Goal: Information Seeking & Learning: Learn about a topic

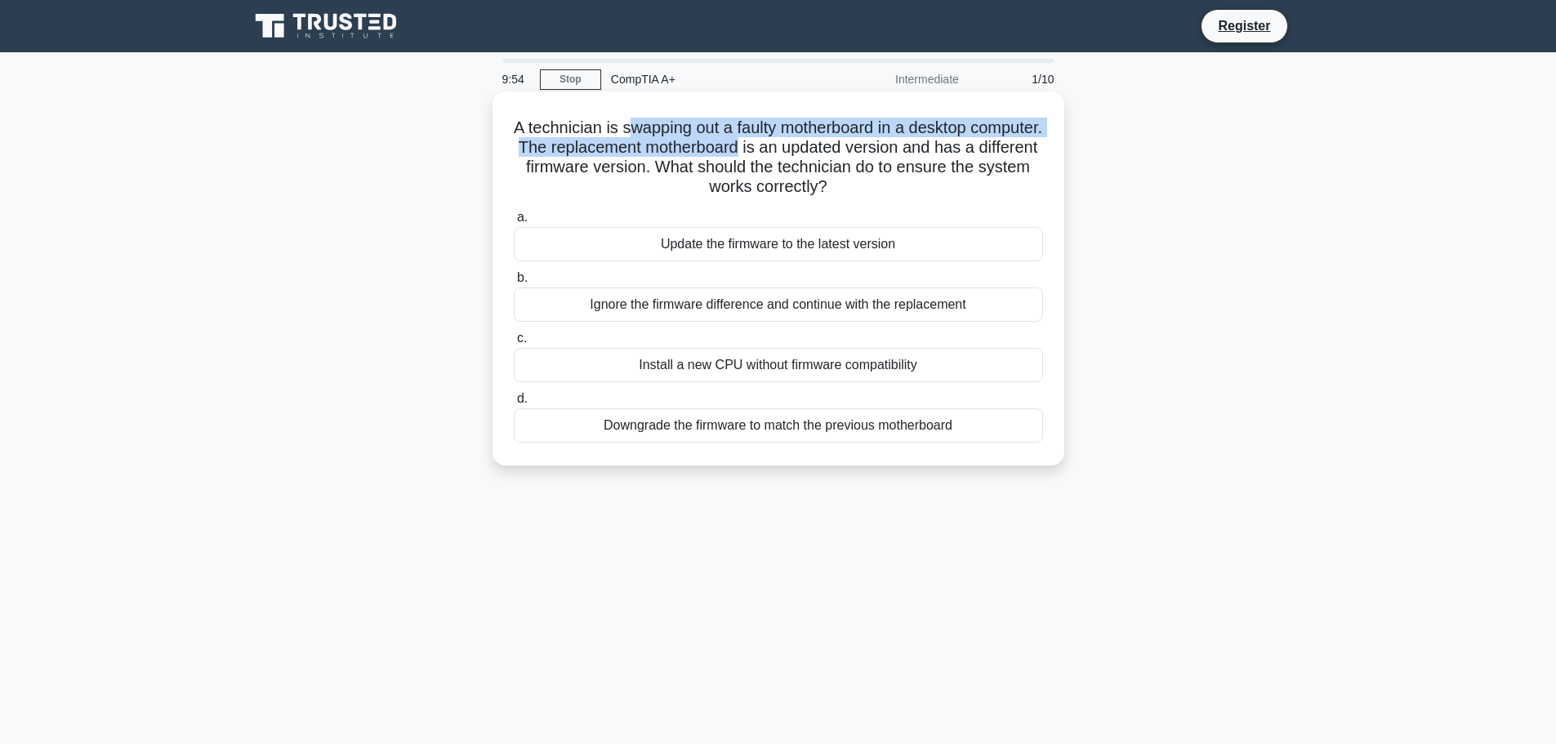
drag, startPoint x: 666, startPoint y: 124, endPoint x: 816, endPoint y: 145, distance: 150.9
click at [816, 145] on h5 "A technician is swapping out a faulty motherboard in a desktop computer. The re…" at bounding box center [778, 158] width 532 height 80
click at [755, 157] on h5 "A technician is swapping out a faulty motherboard in a desktop computer. The re…" at bounding box center [778, 158] width 532 height 80
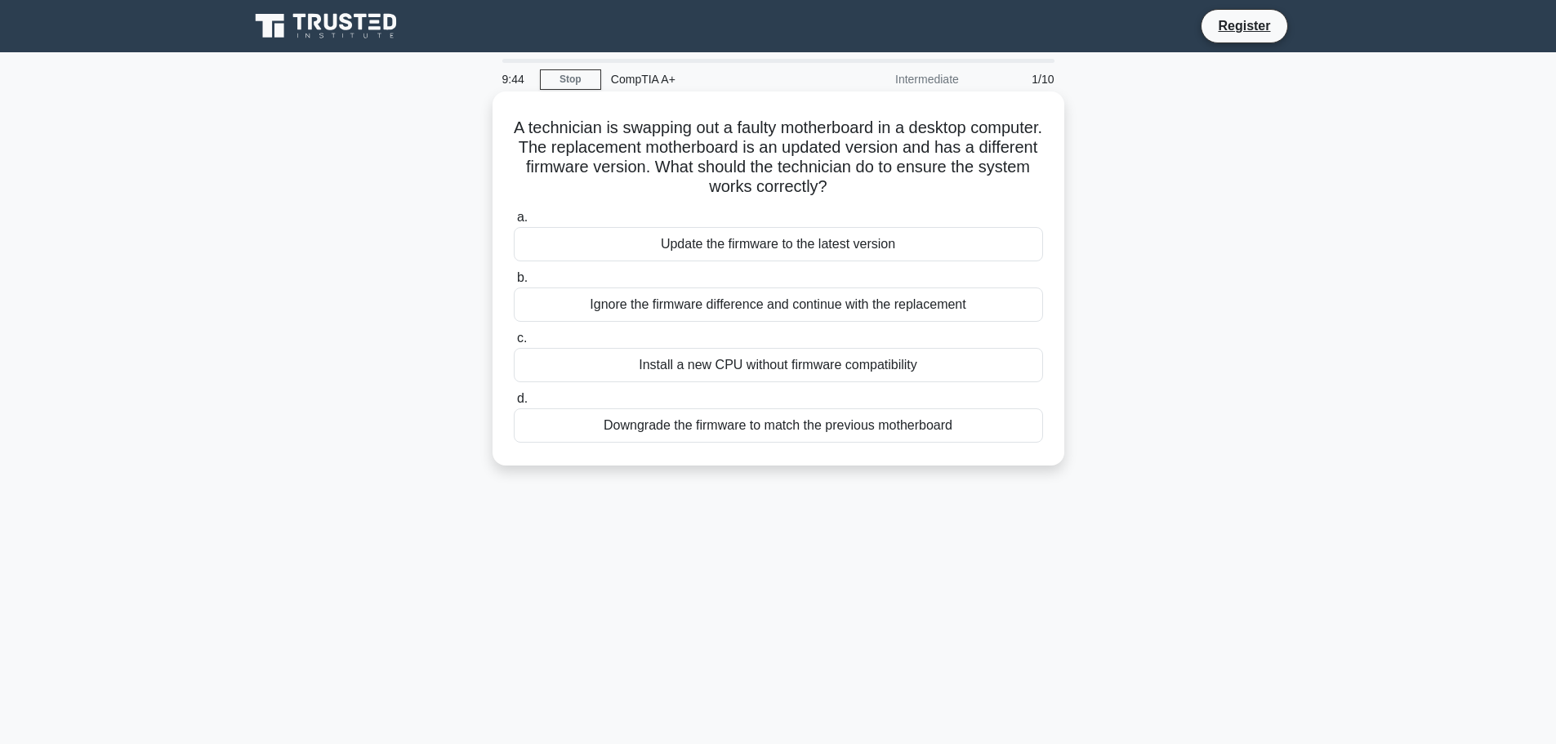
drag, startPoint x: 863, startPoint y: 155, endPoint x: 878, endPoint y: 189, distance: 36.6
click at [878, 189] on h5 "A technician is swapping out a faulty motherboard in a desktop computer. The re…" at bounding box center [778, 158] width 532 height 80
click at [788, 427] on div "Downgrade the firmware to match the previous motherboard" at bounding box center [778, 425] width 529 height 34
click at [514, 404] on input "d. Downgrade the firmware to match the previous motherboard" at bounding box center [514, 399] width 0 height 11
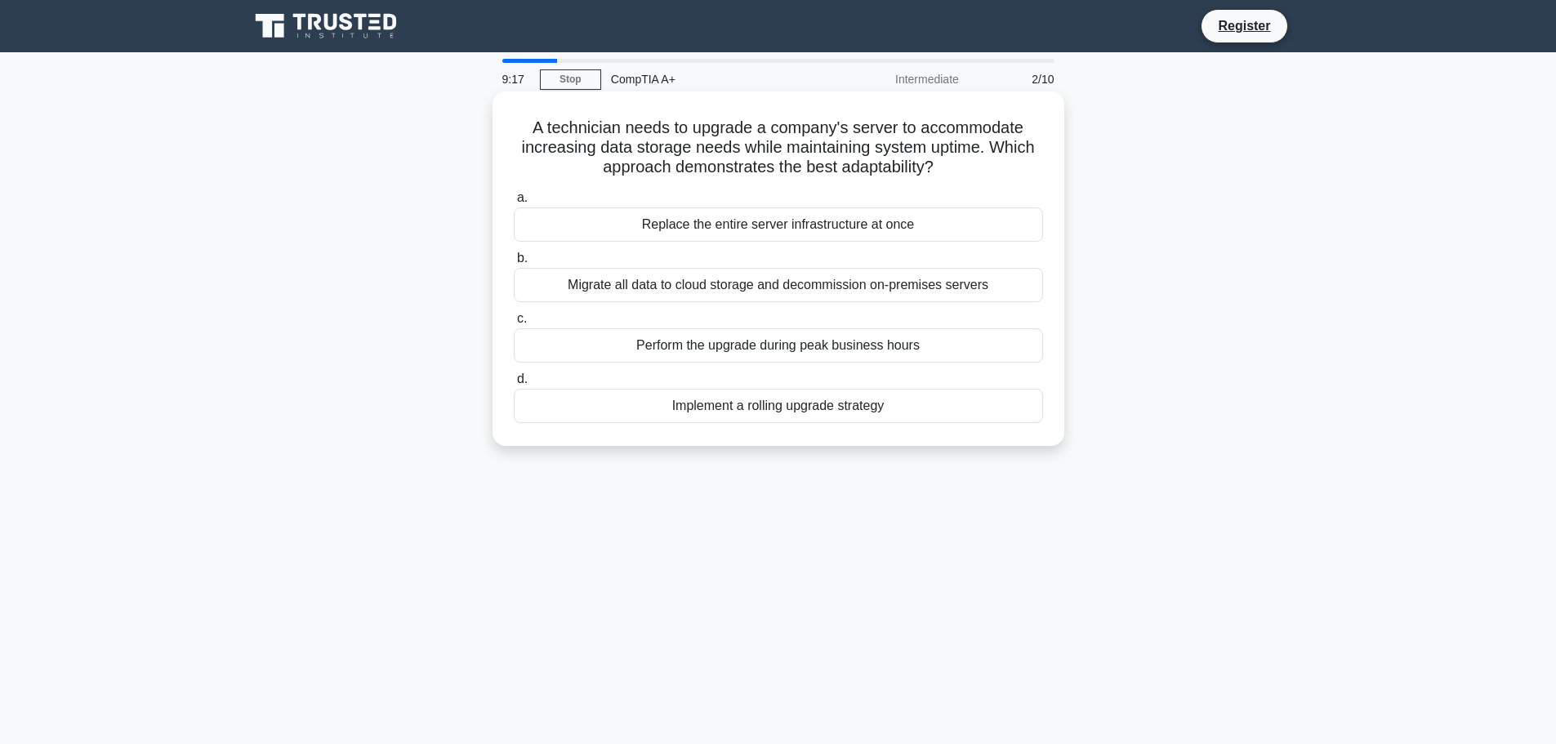
click at [830, 296] on div "Migrate all data to cloud storage and decommission on-premises servers" at bounding box center [778, 285] width 529 height 34
click at [514, 264] on input "b. Migrate all data to cloud storage and decommission on-premises servers" at bounding box center [514, 258] width 0 height 11
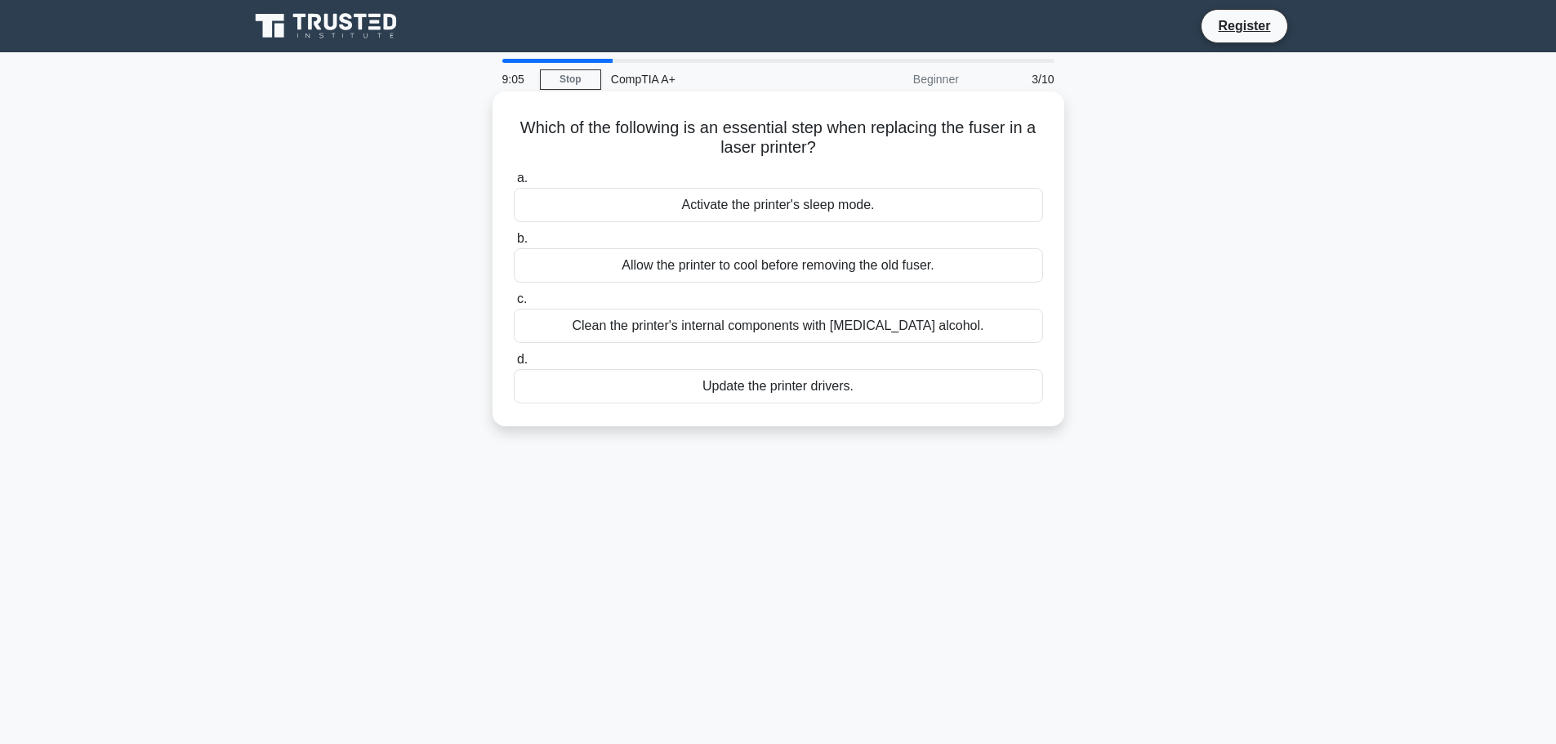
click at [845, 272] on div "Allow the printer to cool before removing the old fuser." at bounding box center [778, 265] width 529 height 34
click at [679, 265] on div "Allow the printer to cool before removing the old fuser." at bounding box center [778, 265] width 529 height 34
click at [514, 244] on input "b. Allow the printer to cool before removing the old fuser." at bounding box center [514, 239] width 0 height 11
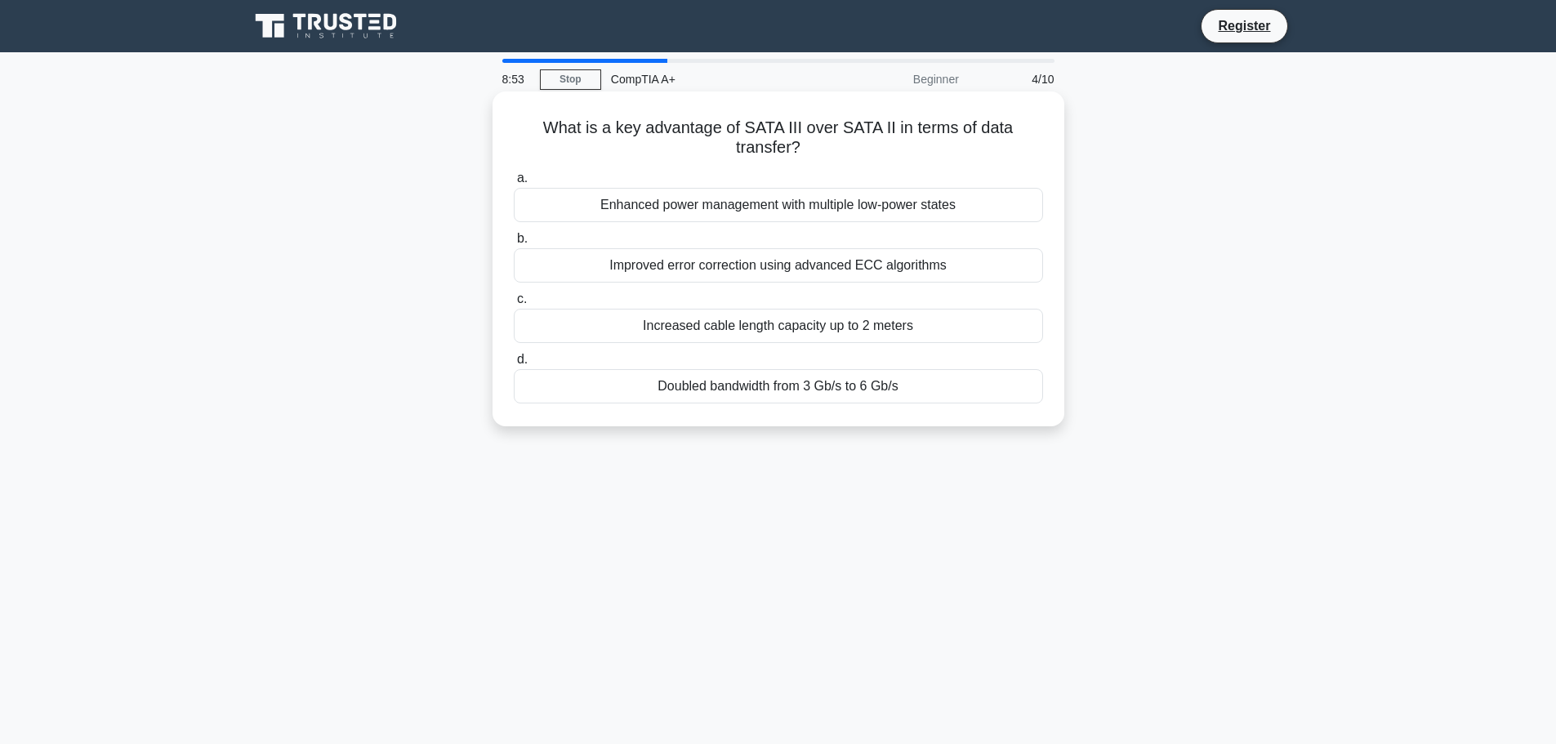
click at [720, 374] on div "Doubled bandwidth from 3 Gb/s to 6 Gb/s" at bounding box center [778, 386] width 529 height 34
click at [514, 365] on input "d. Doubled bandwidth from 3 Gb/s to 6 Gb/s" at bounding box center [514, 359] width 0 height 11
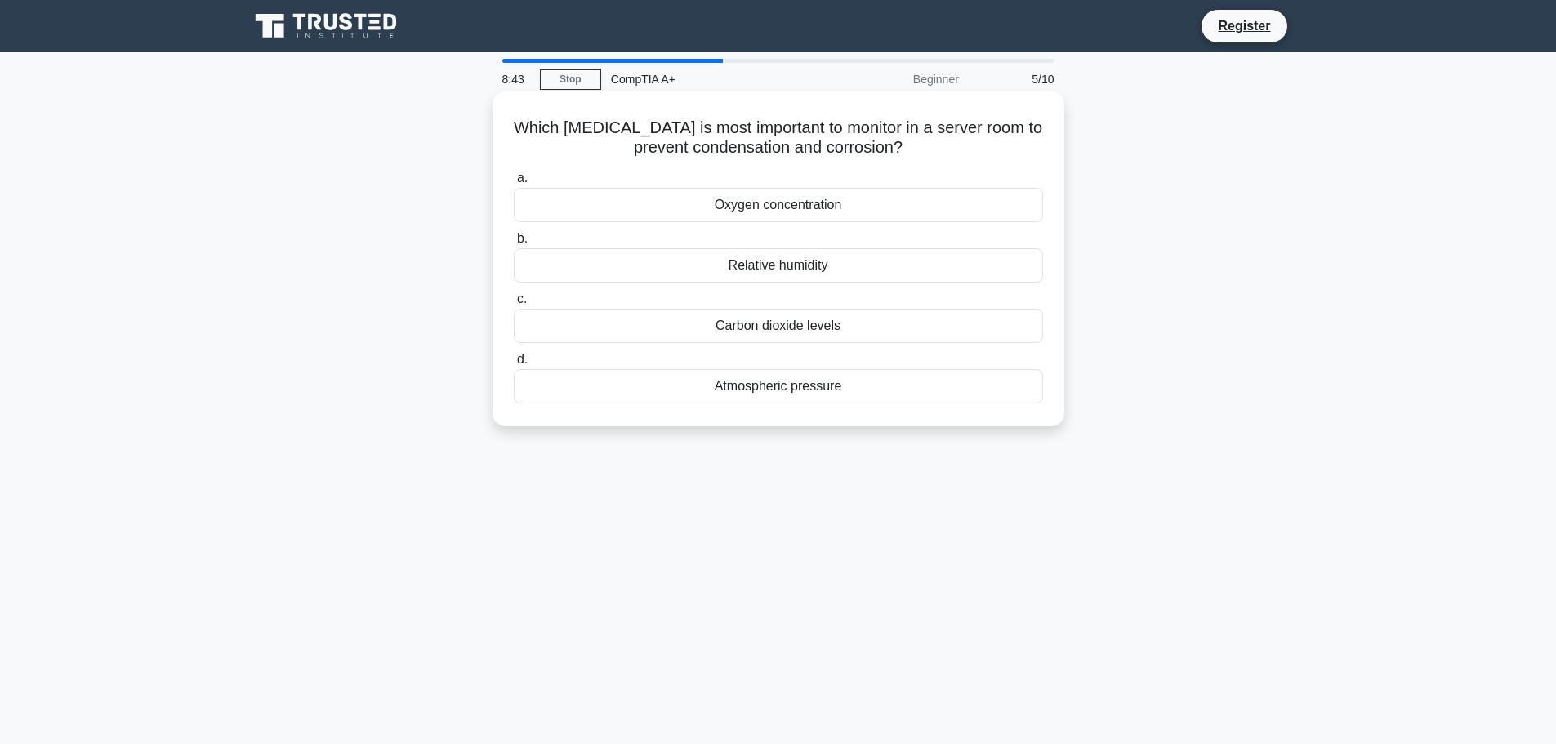
click at [777, 273] on div "Relative humidity" at bounding box center [778, 265] width 529 height 34
click at [514, 244] on input "b. Relative humidity" at bounding box center [514, 239] width 0 height 11
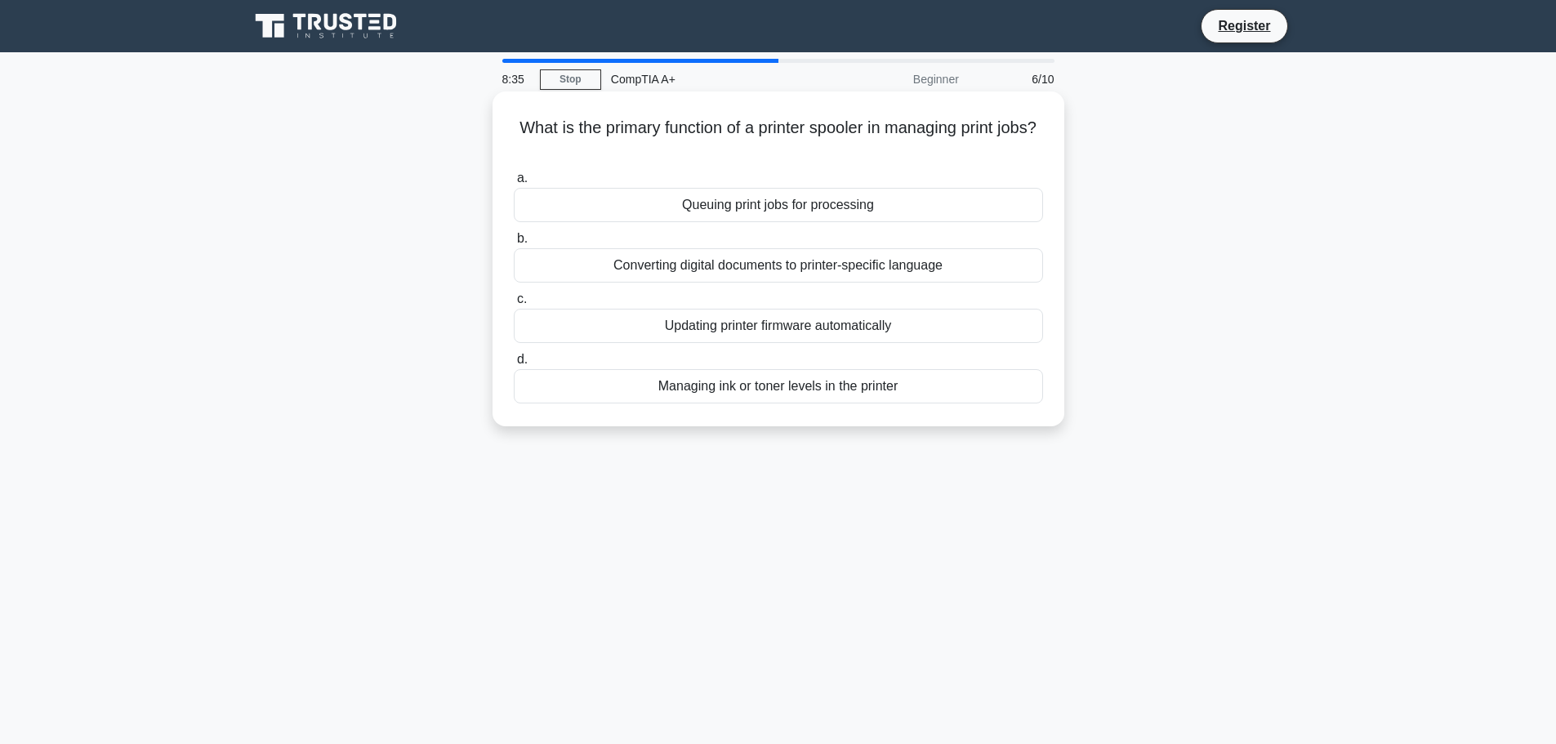
click at [857, 383] on div "Managing ink or toner levels in the printer" at bounding box center [778, 386] width 529 height 34
click at [514, 365] on input "d. Managing ink or toner levels in the printer" at bounding box center [514, 359] width 0 height 11
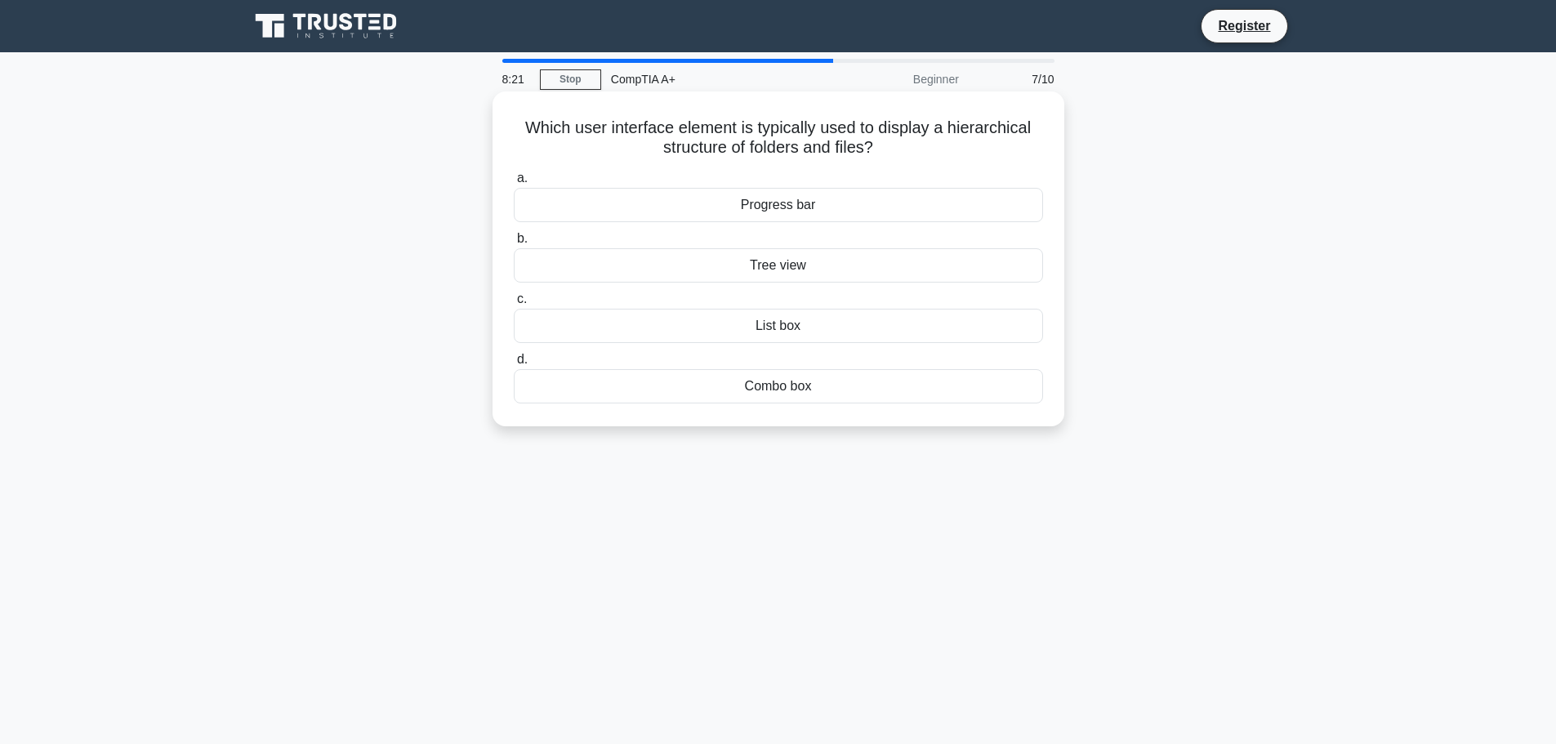
click at [786, 205] on div "Progress bar" at bounding box center [778, 205] width 529 height 34
click at [514, 184] on input "a. Progress bar" at bounding box center [514, 178] width 0 height 11
click at [794, 389] on div "HTTP (Hypertext Transfer Protocol)" at bounding box center [778, 386] width 529 height 34
click at [514, 365] on input "d. HTTP (Hypertext Transfer Protocol)" at bounding box center [514, 359] width 0 height 11
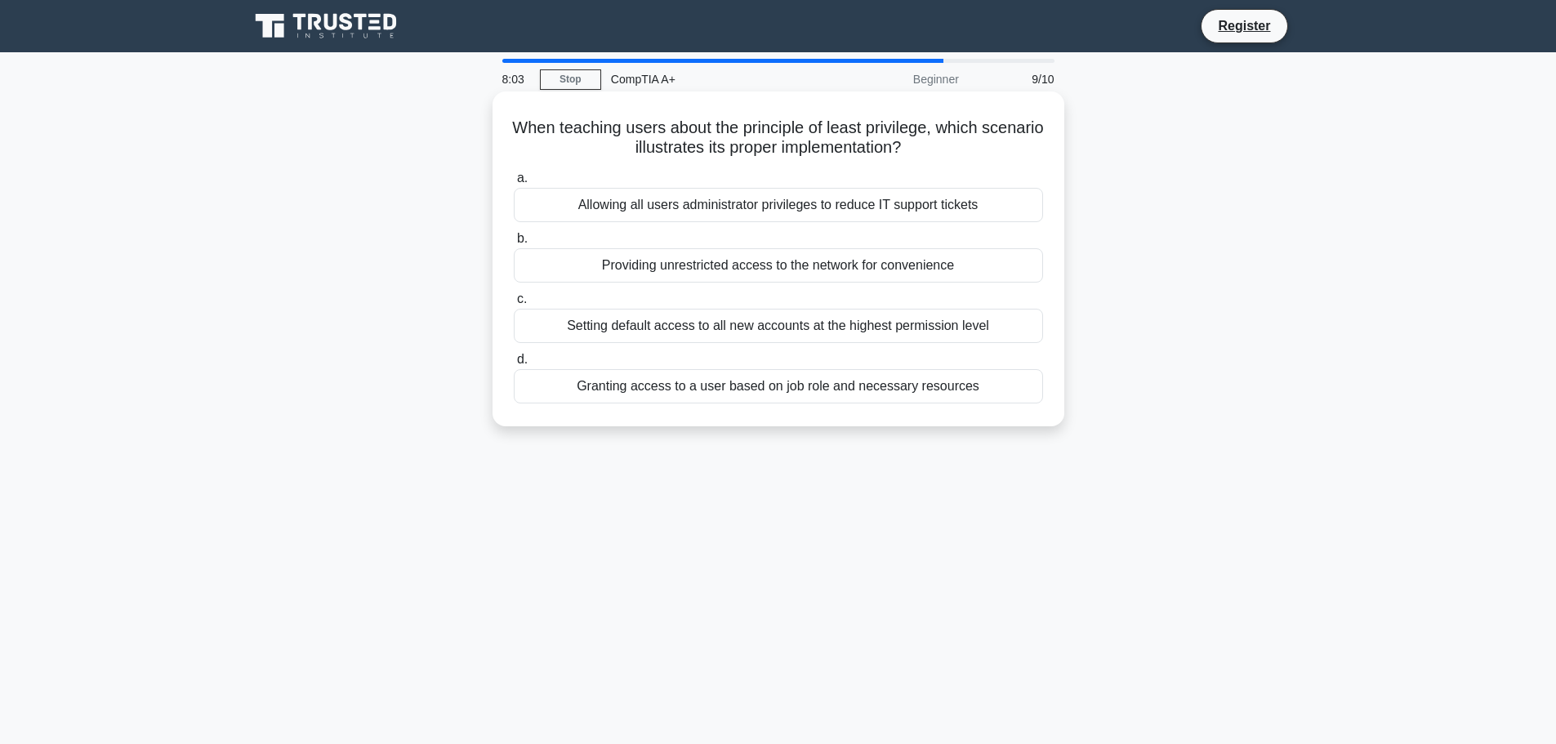
click at [799, 270] on div "Providing unrestricted access to the network for convenience" at bounding box center [778, 265] width 529 height 34
click at [514, 244] on input "b. Providing unrestricted access to the network for convenience" at bounding box center [514, 239] width 0 height 11
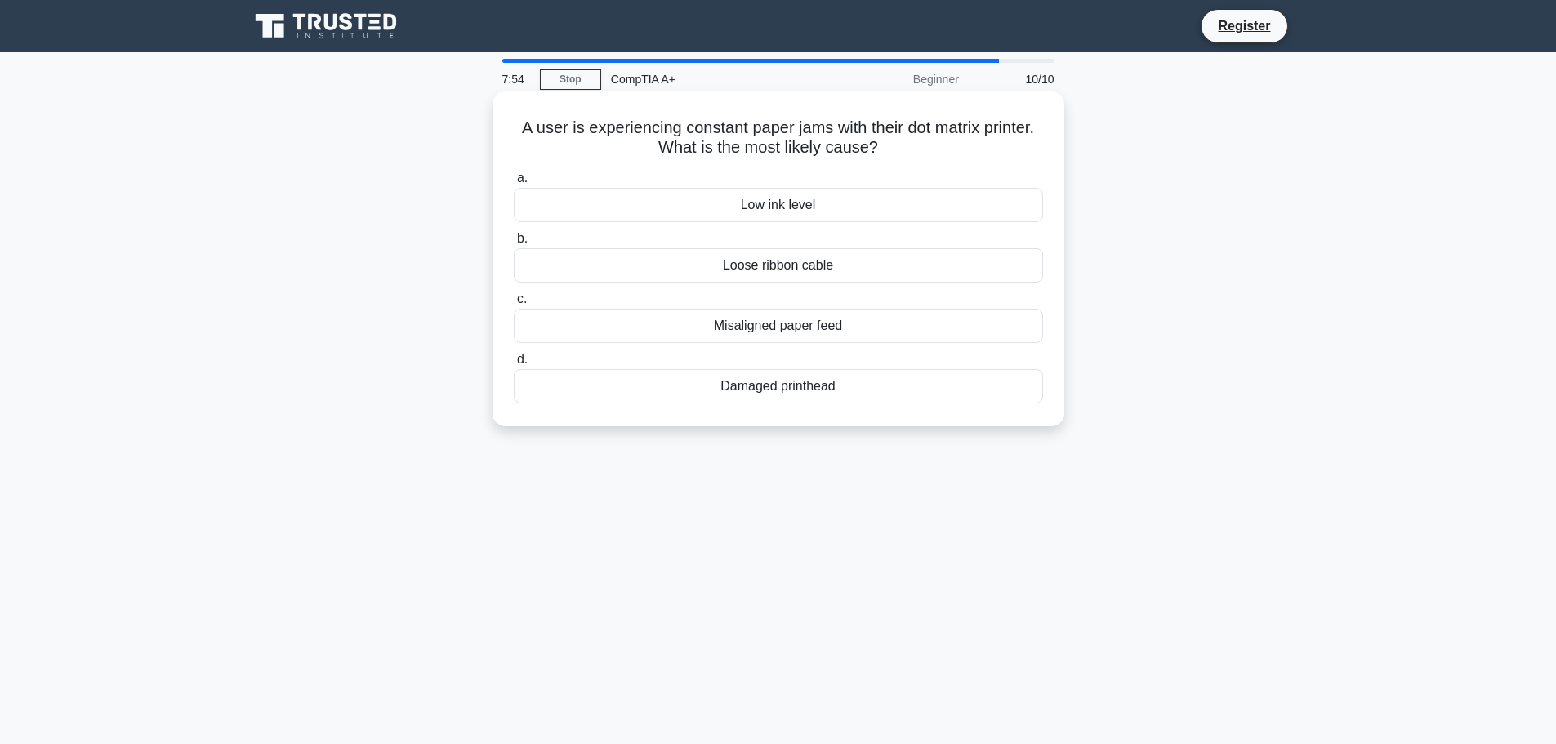
click at [809, 331] on div "Misaligned paper feed" at bounding box center [778, 326] width 529 height 34
click at [514, 305] on input "c. Misaligned paper feed" at bounding box center [514, 299] width 0 height 11
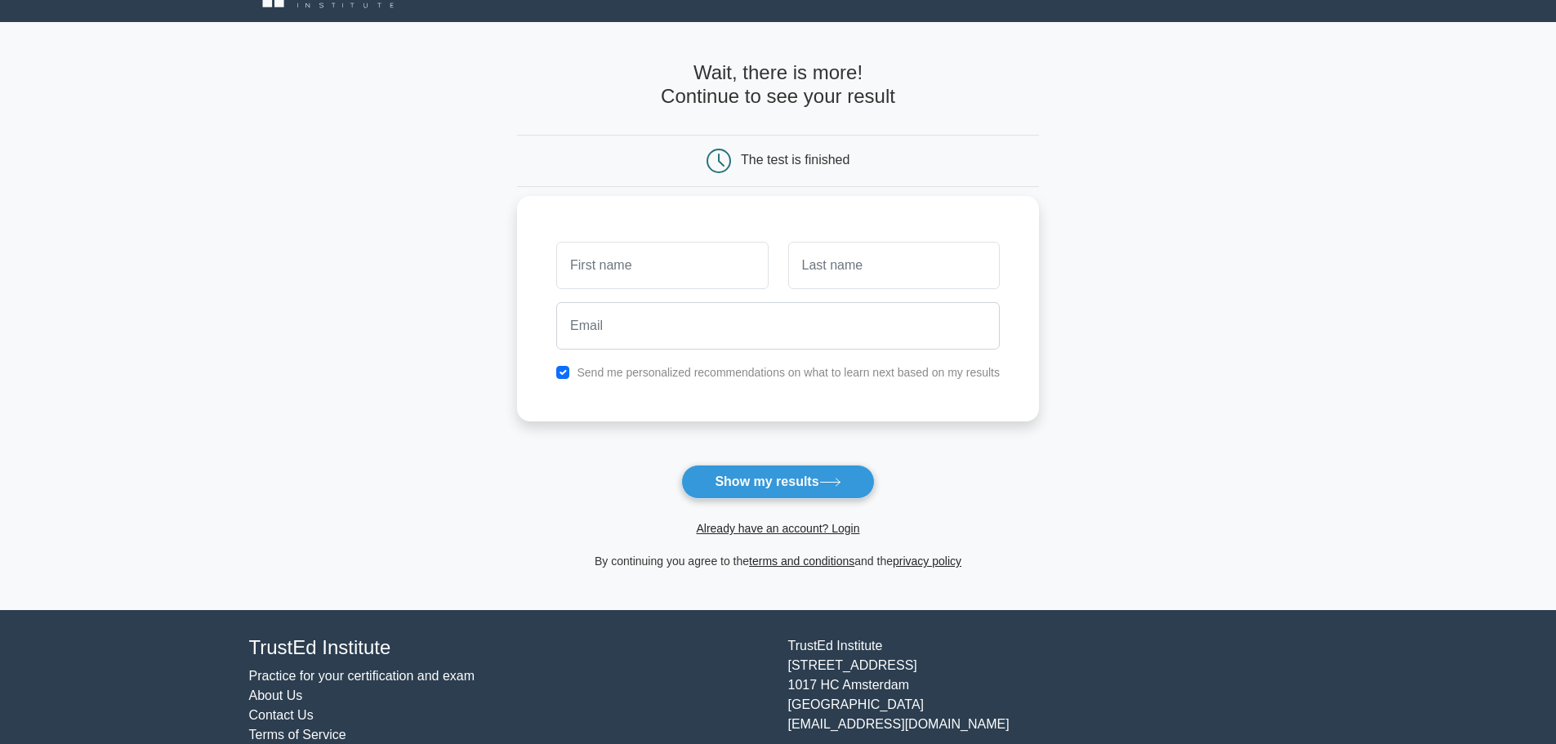
scroll to position [32, 0]
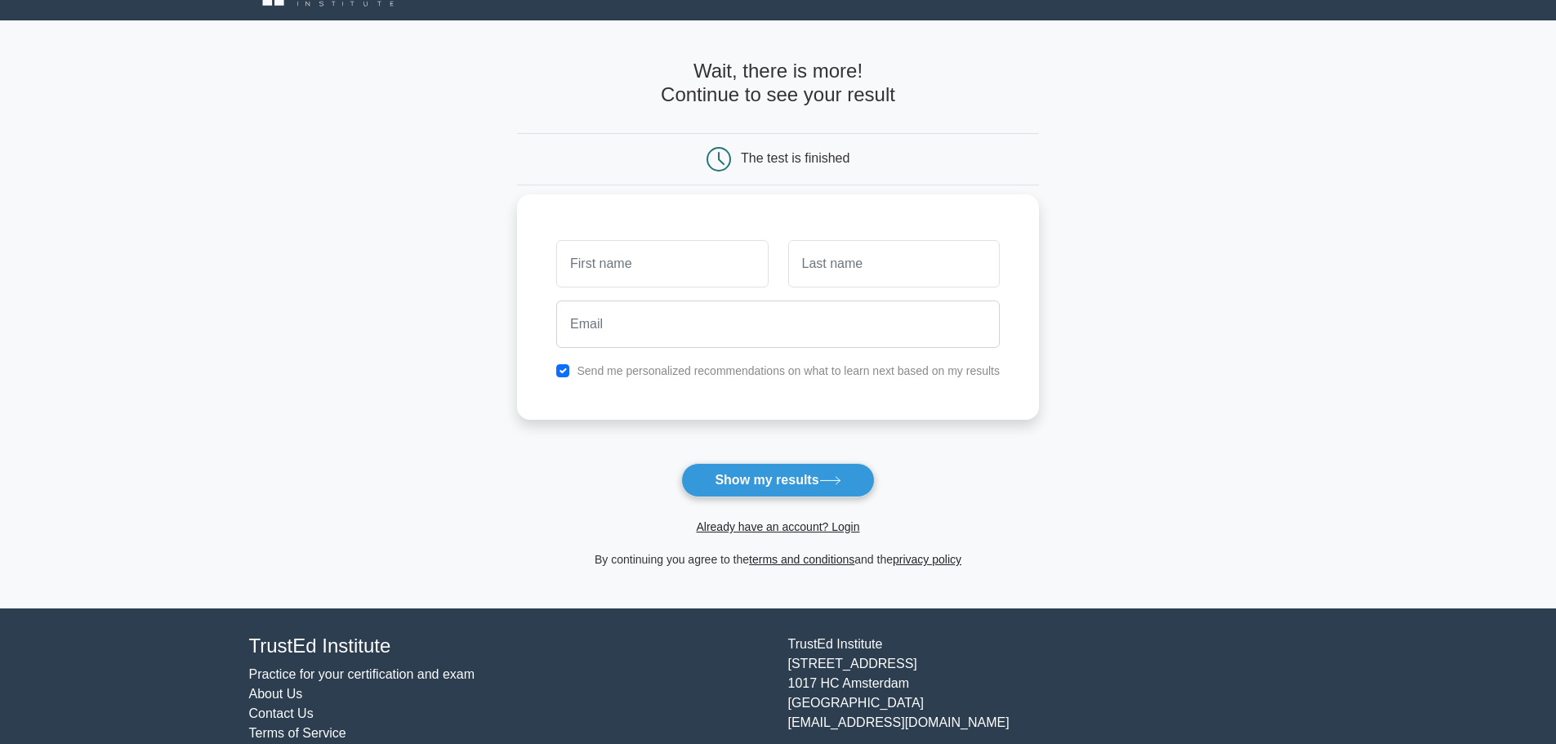
click at [728, 265] on input "text" at bounding box center [662, 263] width 212 height 47
type input "[PERSON_NAME]"
click at [849, 265] on input "text" at bounding box center [894, 263] width 212 height 47
type input "steyn"
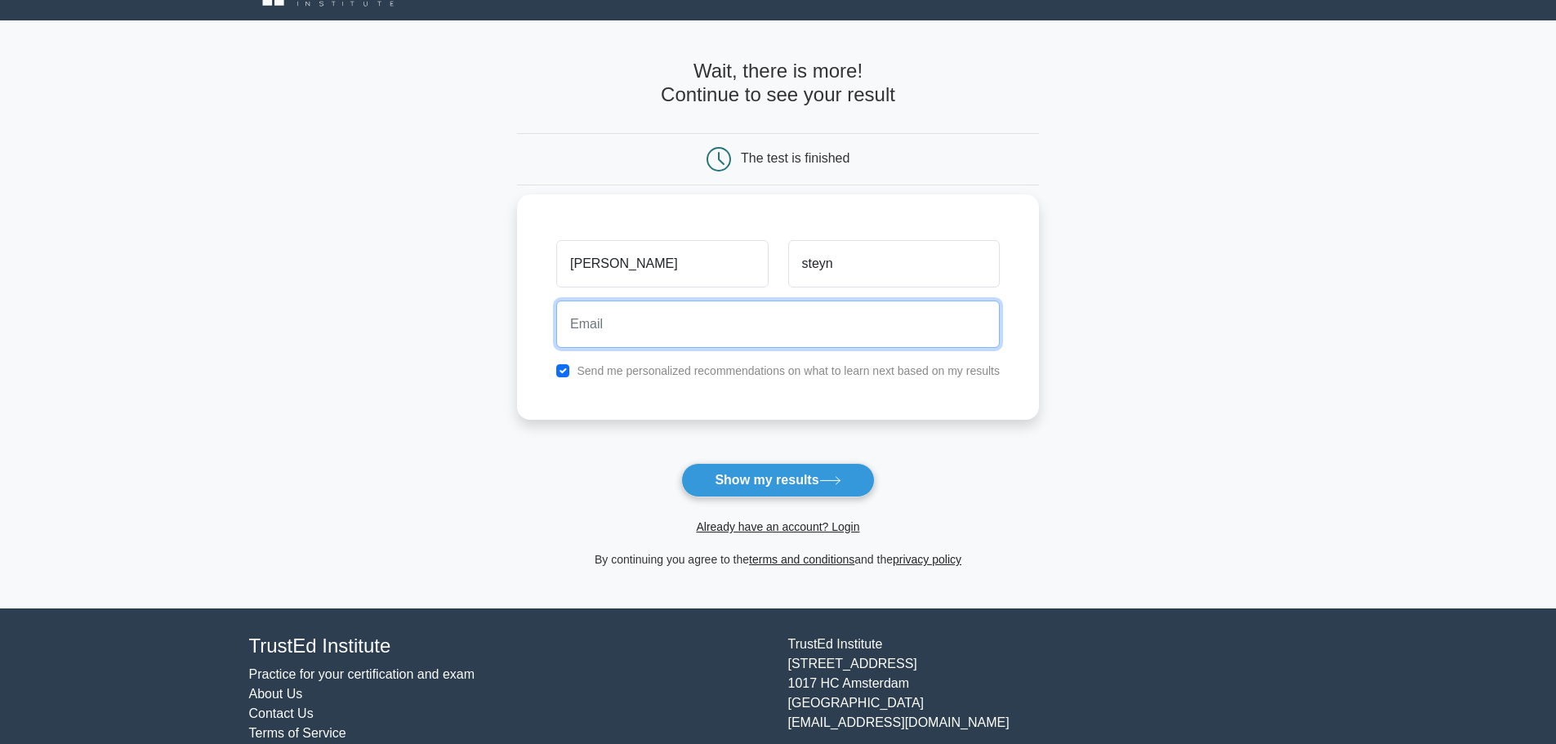
drag, startPoint x: 863, startPoint y: 309, endPoint x: 865, endPoint y: 325, distance: 16.4
click at [866, 325] on input "email" at bounding box center [777, 324] width 443 height 47
type input "[EMAIL_ADDRESS][DOMAIN_NAME]"
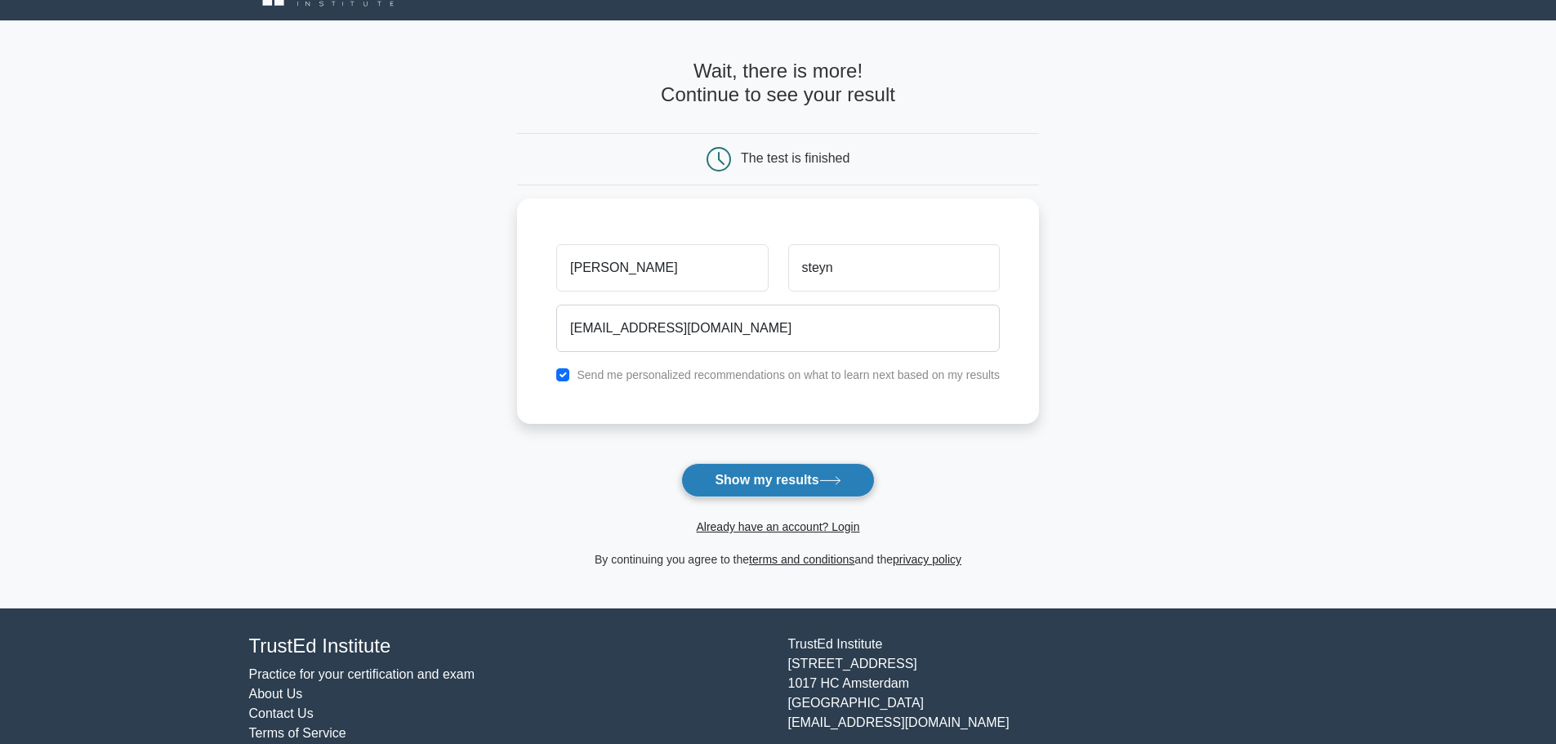
click at [753, 480] on button "Show my results" at bounding box center [777, 480] width 193 height 34
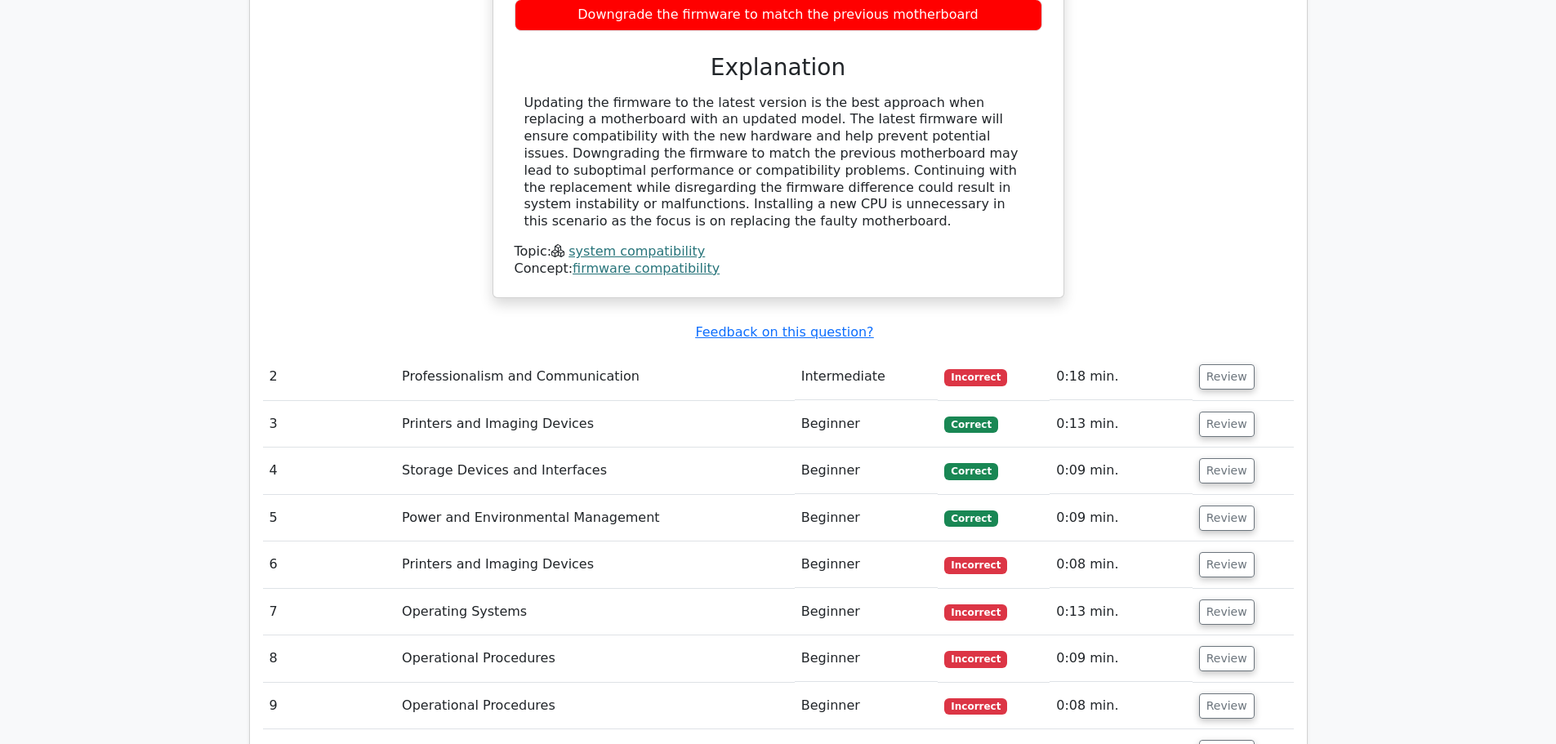
scroll to position [1753, 0]
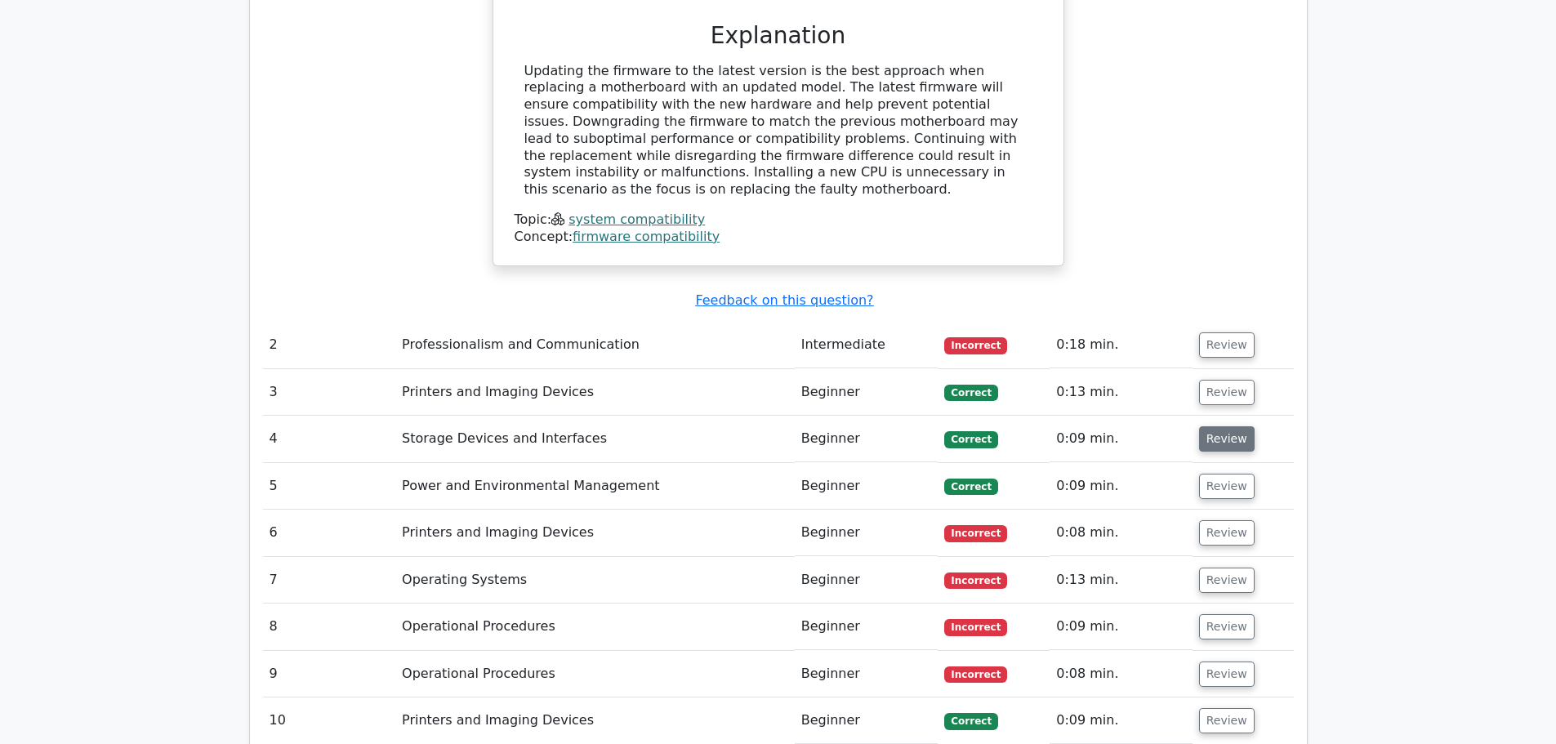
click at [1215, 426] on button "Review" at bounding box center [1227, 438] width 56 height 25
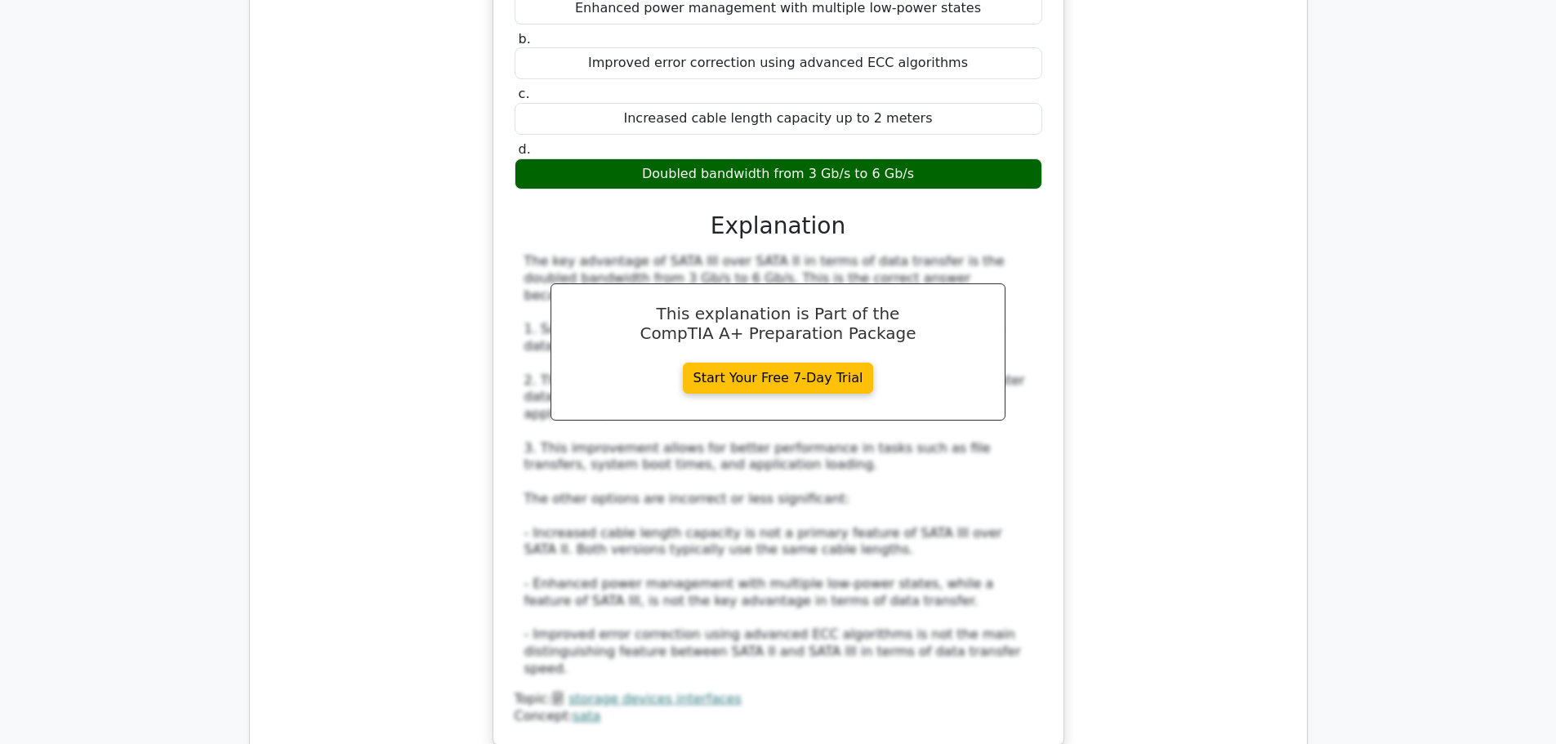
scroll to position [2767, 0]
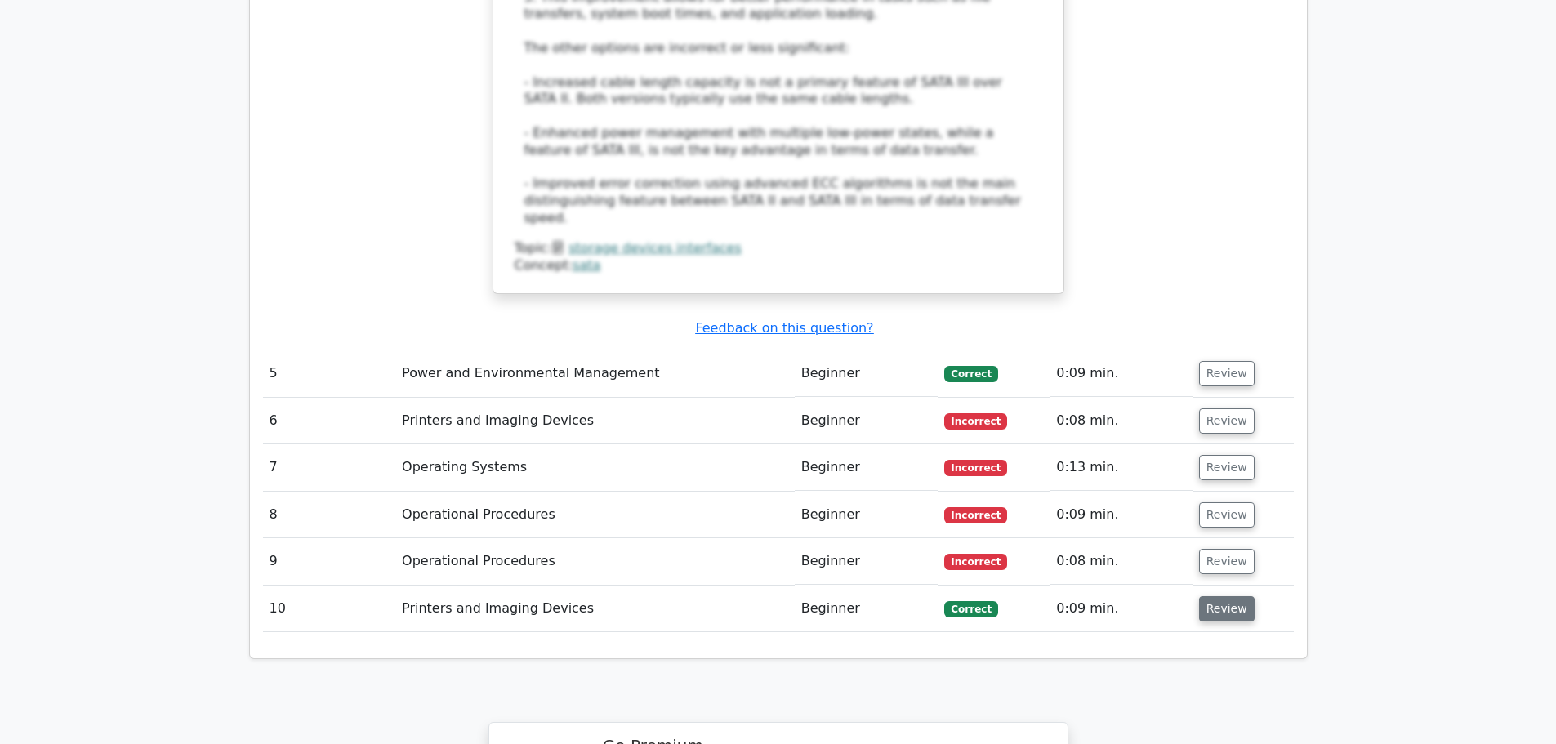
click at [1240, 596] on button "Review" at bounding box center [1227, 608] width 56 height 25
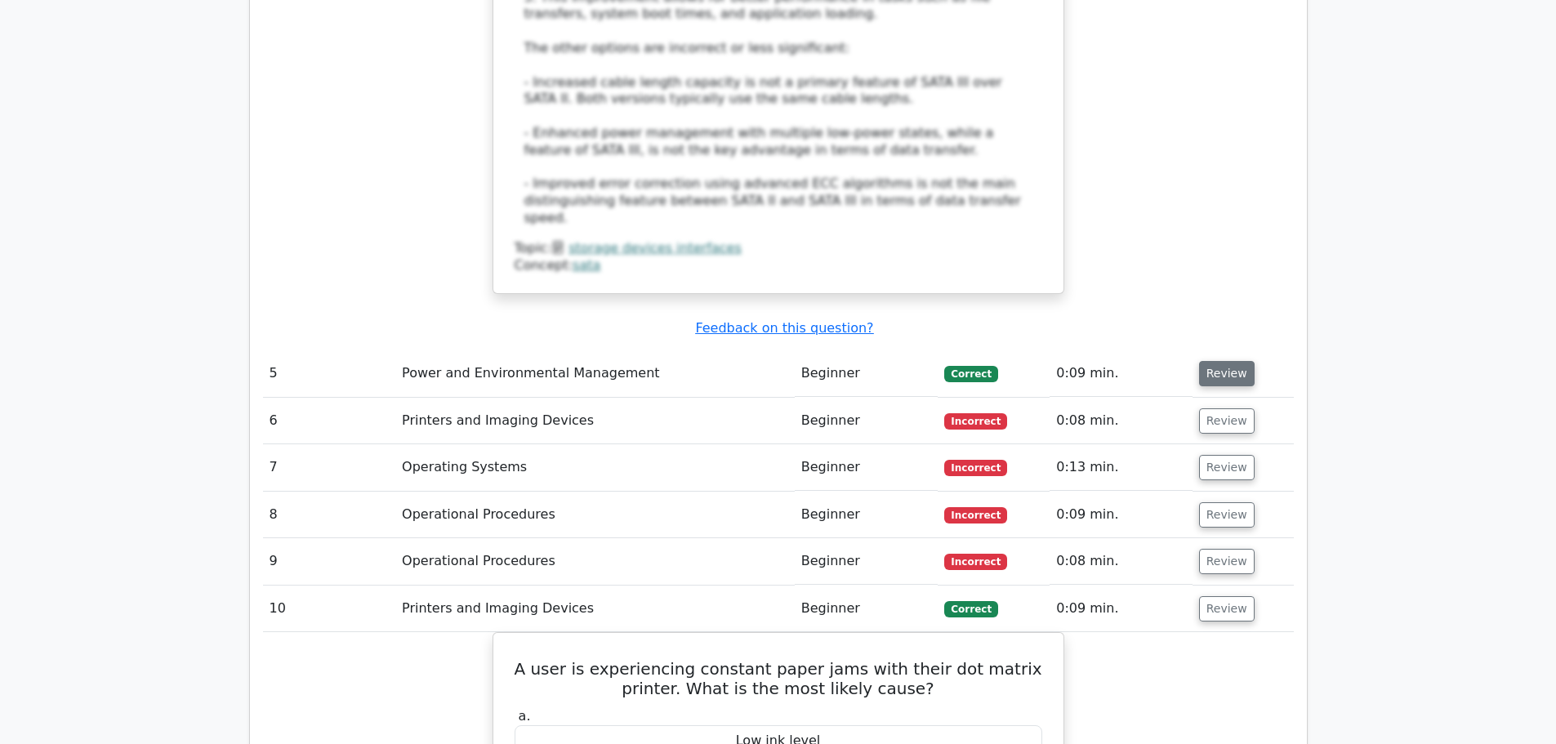
click at [1214, 361] on button "Review" at bounding box center [1227, 373] width 56 height 25
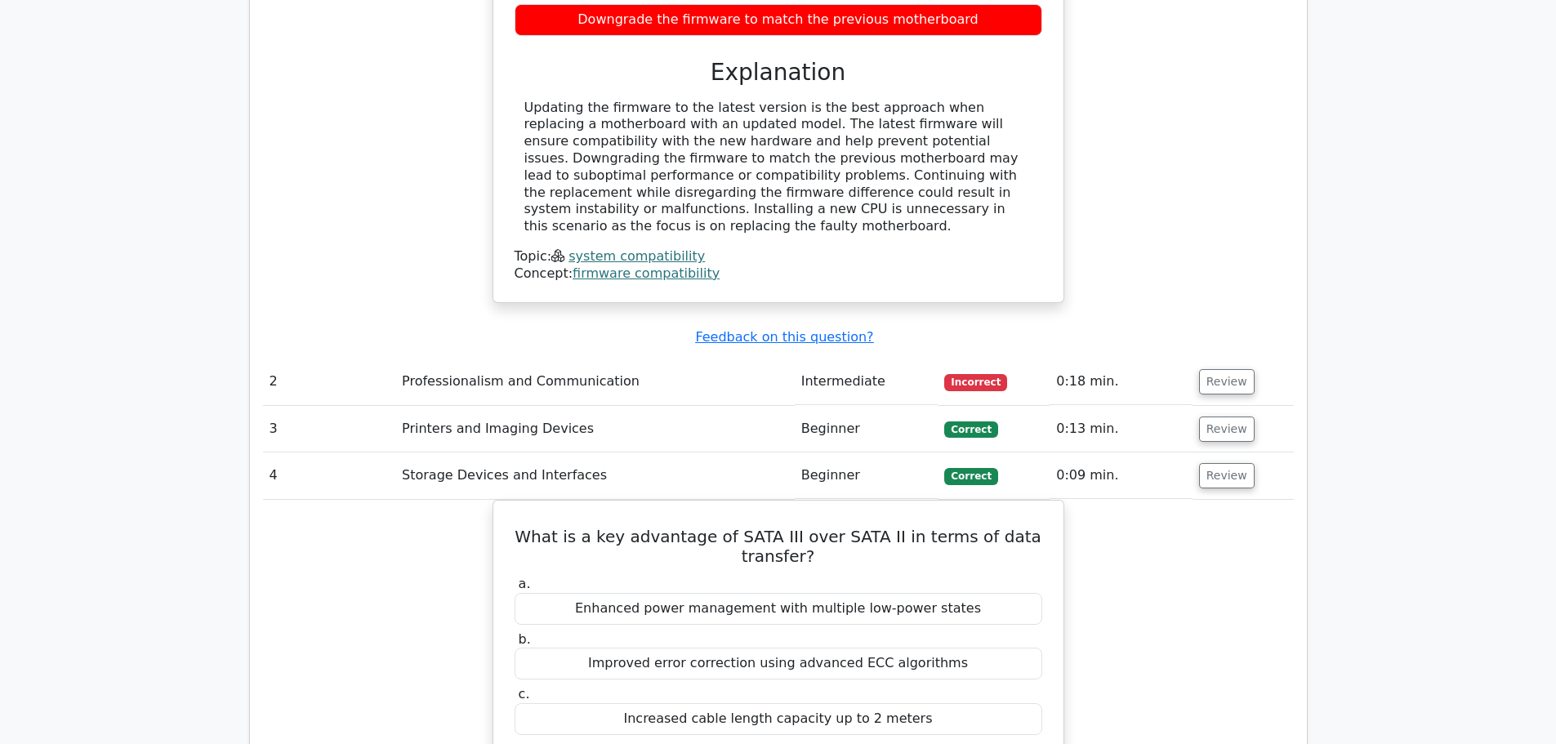
drag, startPoint x: 1182, startPoint y: 707, endPoint x: 1178, endPoint y: 686, distance: 21.5
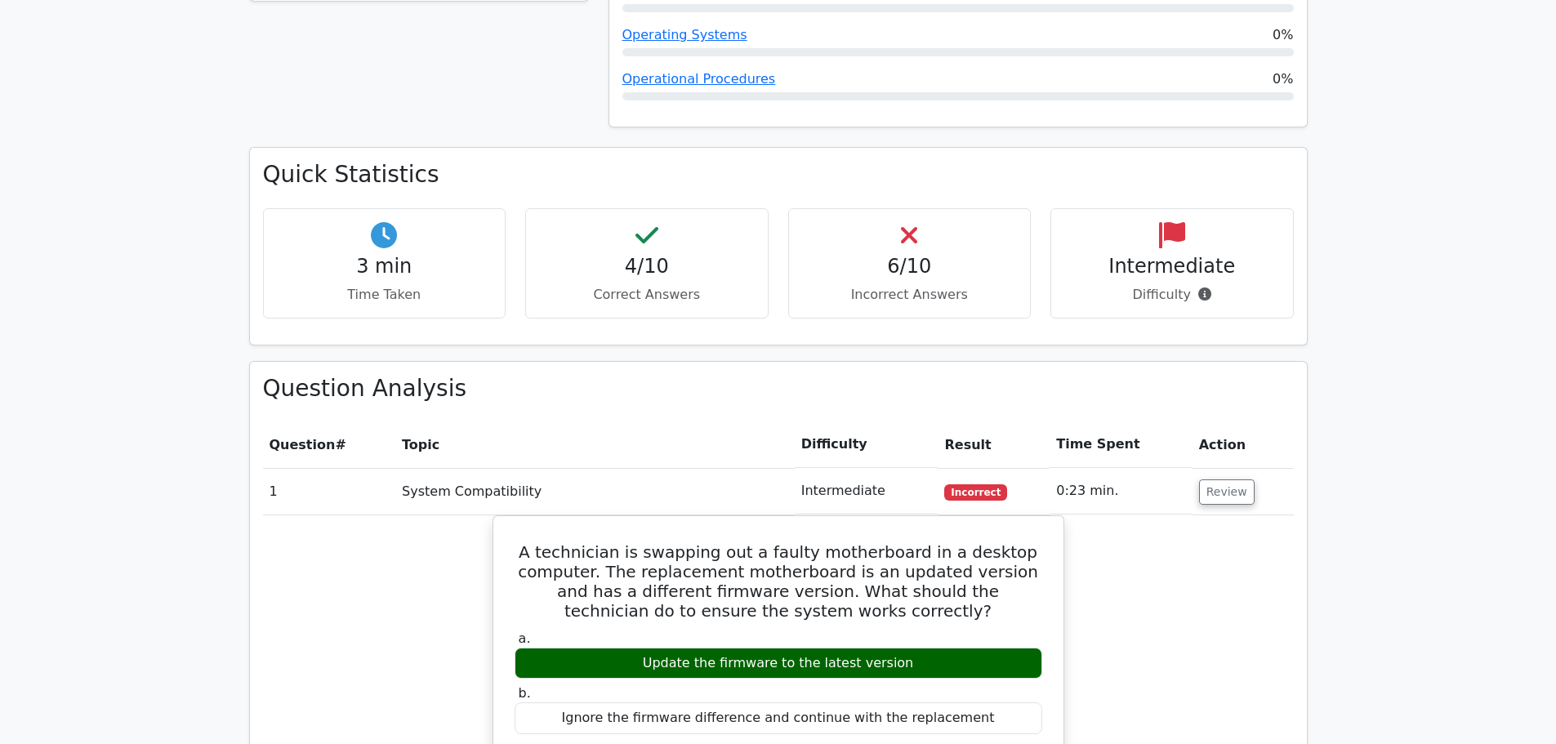
scroll to position [97, 0]
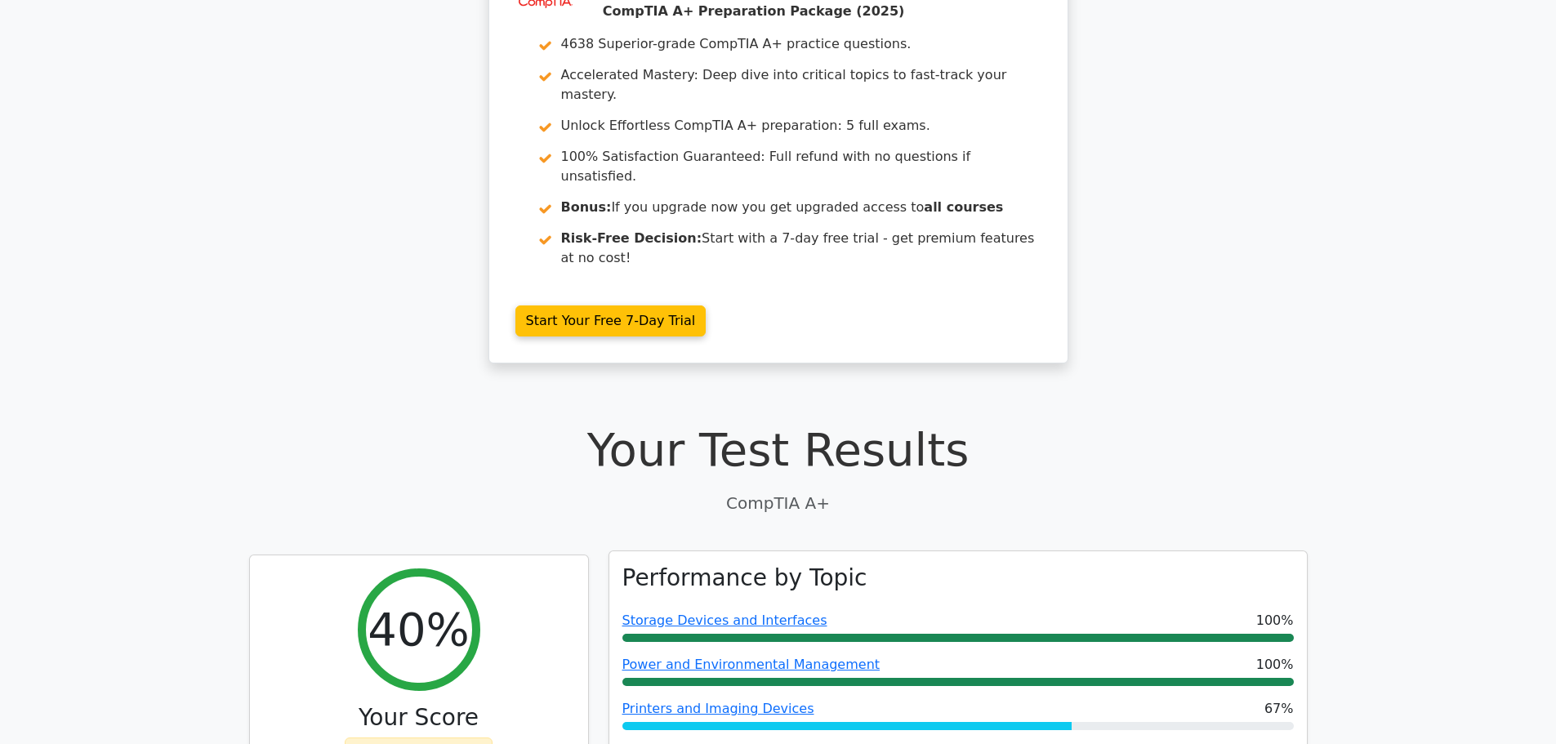
drag, startPoint x: 1147, startPoint y: 623, endPoint x: 1137, endPoint y: 474, distance: 149.8
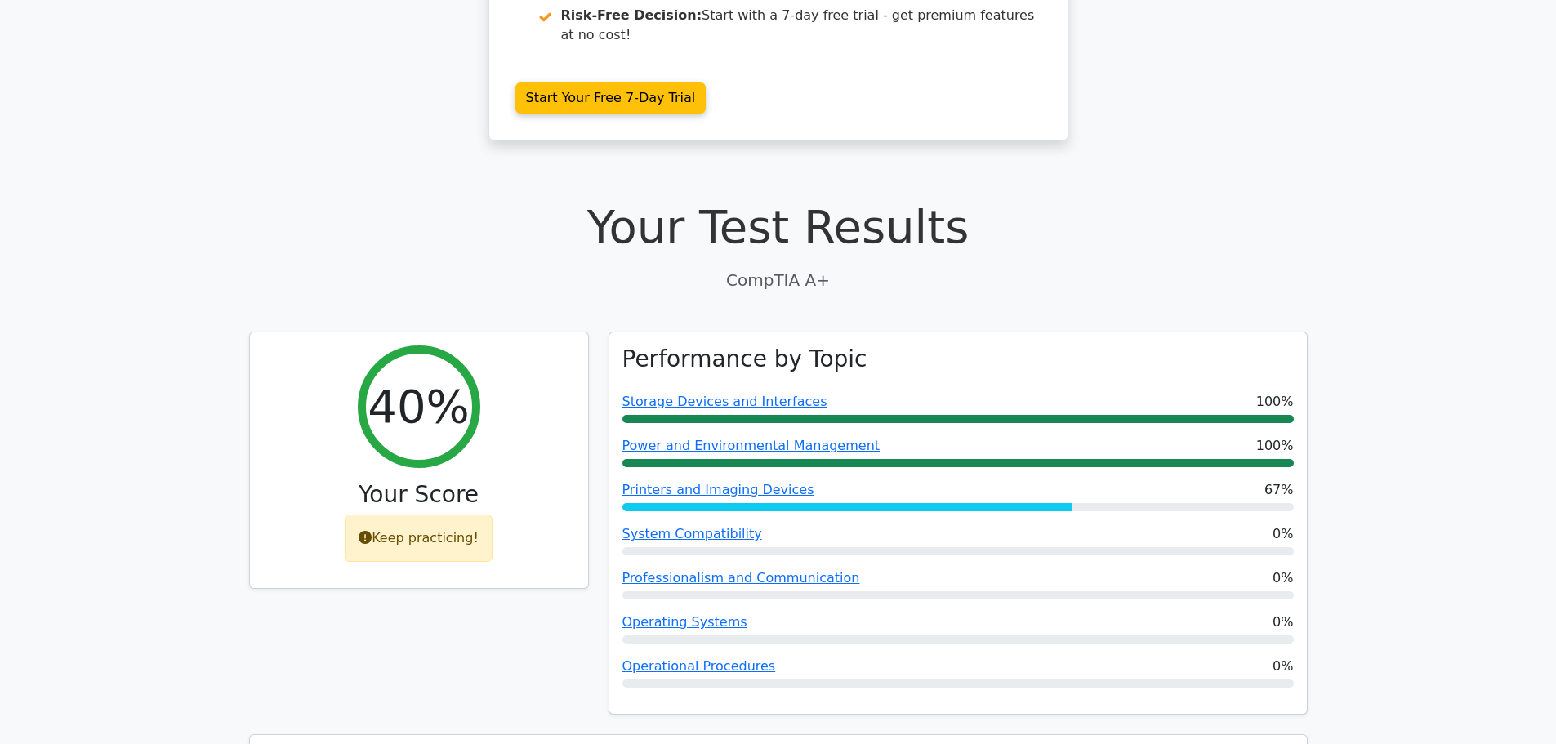
scroll to position [0, 0]
